Goal: Task Accomplishment & Management: Complete application form

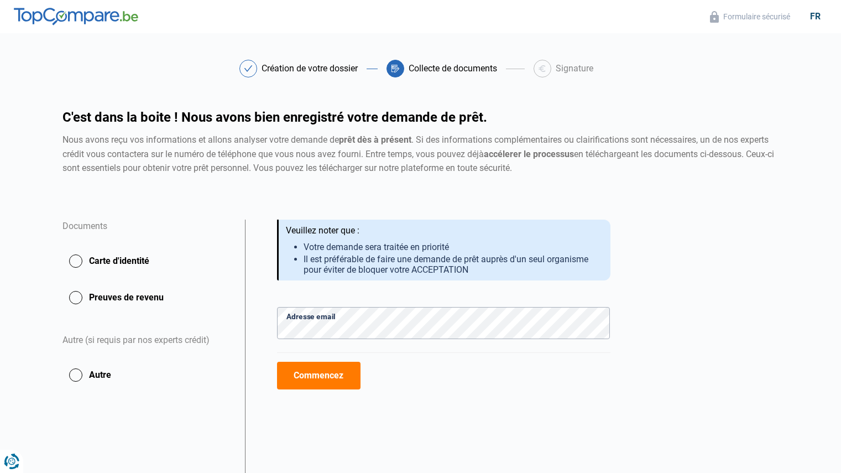
click at [324, 371] on button "Commencez" at bounding box center [318, 375] width 83 height 28
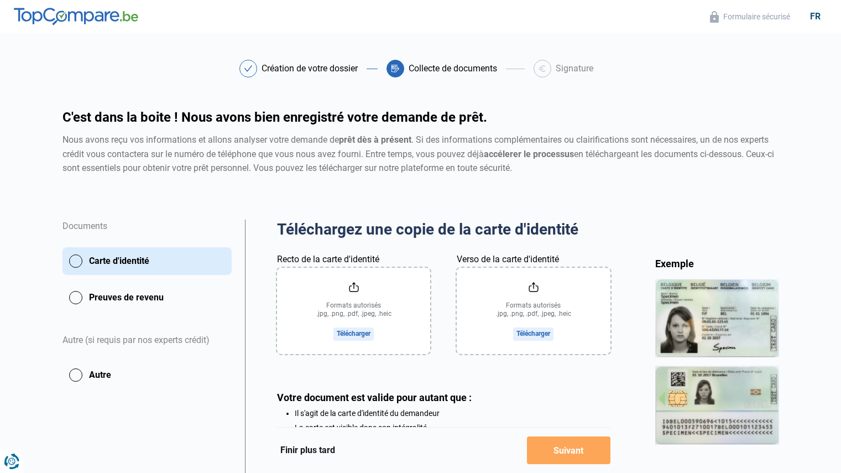
click at [355, 332] on input "Recto de la carte d'identité" at bounding box center [353, 310] width 153 height 86
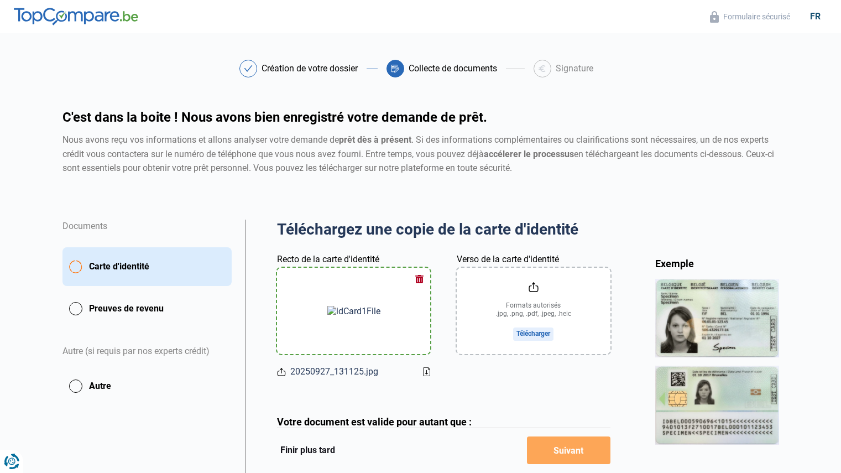
click at [538, 333] on input "Verso de la carte d'identité" at bounding box center [533, 310] width 153 height 86
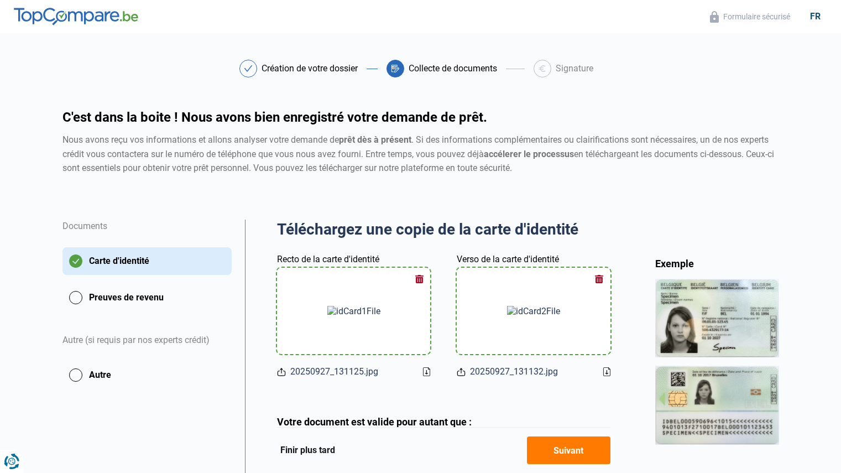
click at [576, 447] on button "Suivant" at bounding box center [568, 450] width 83 height 28
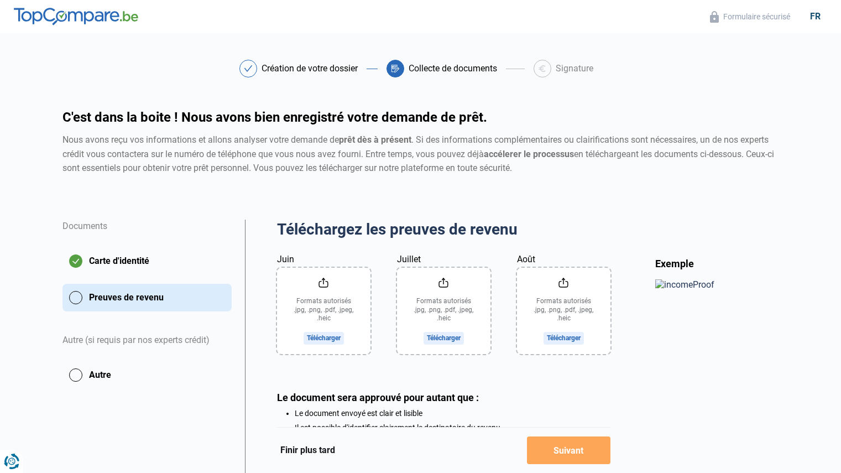
click at [324, 338] on input "Juin" at bounding box center [323, 310] width 93 height 86
